Goal: Find specific page/section

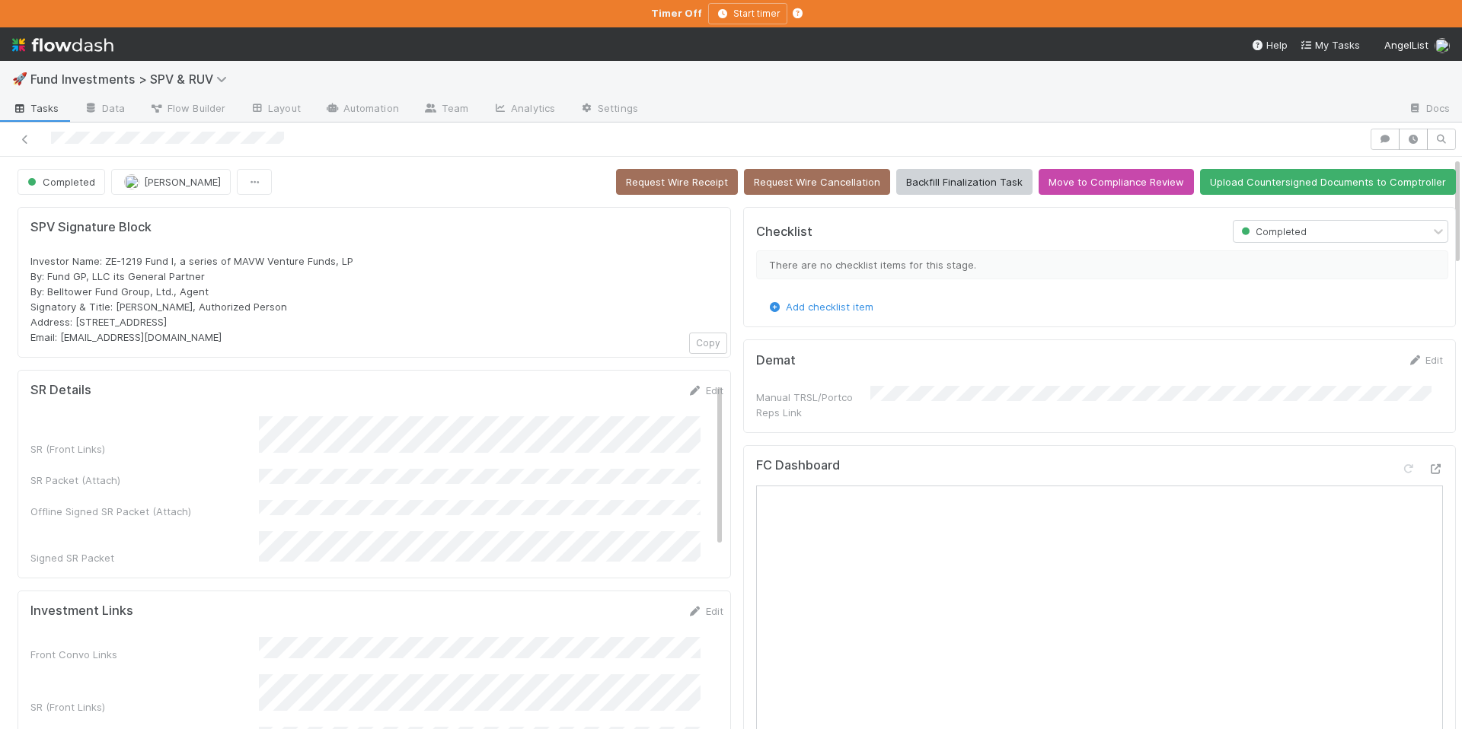
click at [174, 88] on span "Fund Investments > SPV & RUV" at bounding box center [138, 79] width 216 height 18
click at [180, 82] on span "Fund Investments > SPV & RUV" at bounding box center [132, 79] width 204 height 15
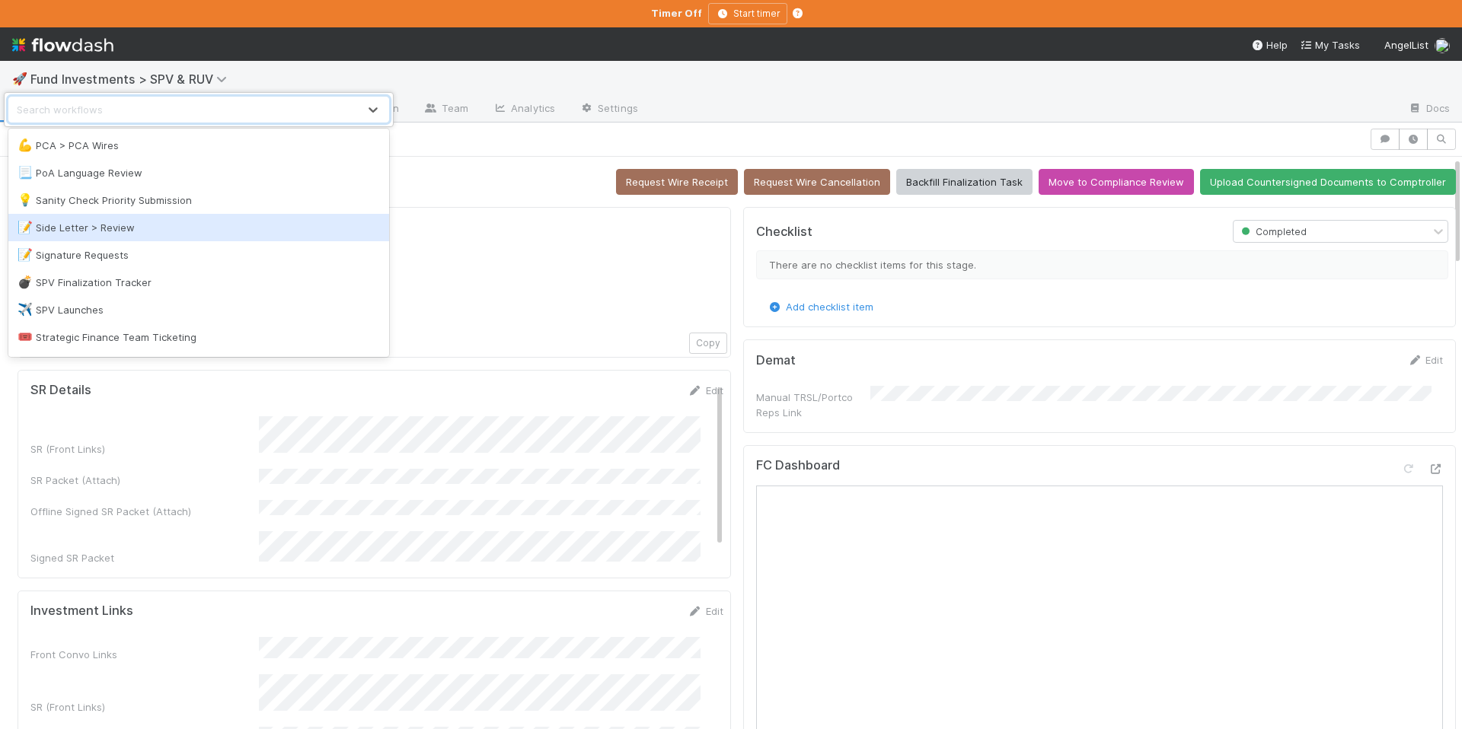
scroll to position [1728, 0]
click at [134, 235] on div "📝 Side Letter > Review" at bounding box center [198, 226] width 381 height 27
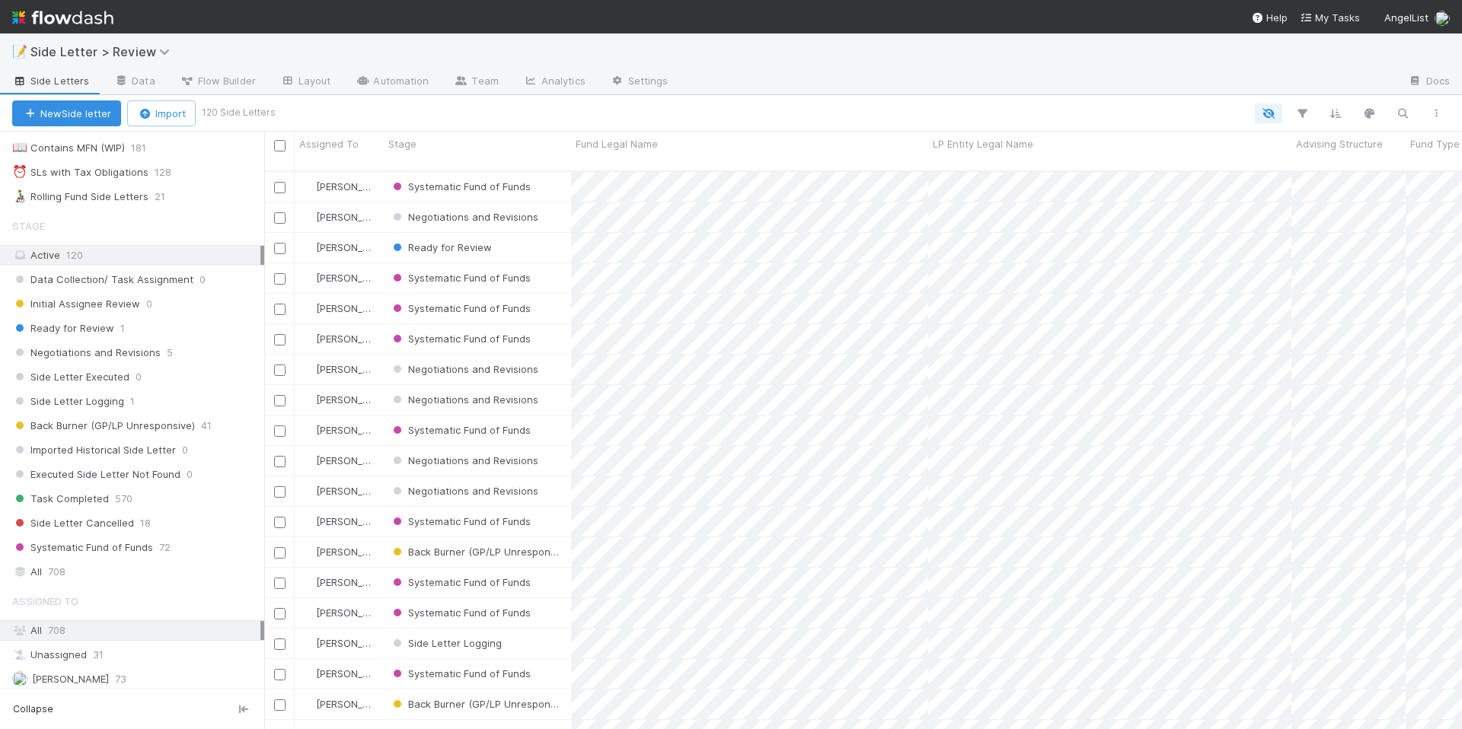
scroll to position [110, 0]
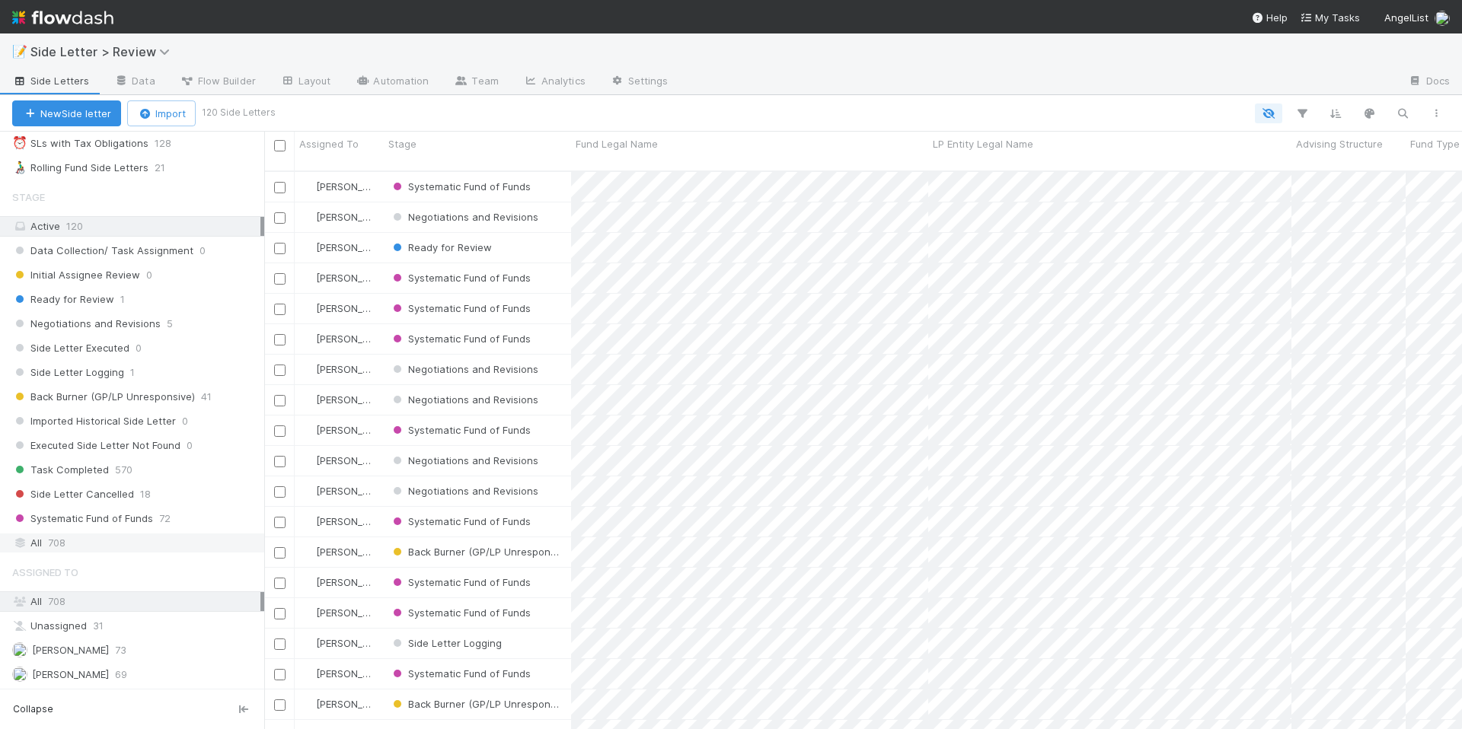
click at [133, 536] on div "All 708" at bounding box center [136, 543] width 248 height 19
